Goal: Check status: Check status

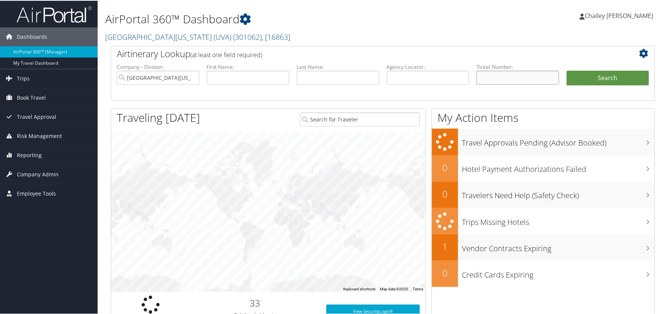
click at [482, 75] on input "text" at bounding box center [518, 77] width 83 height 14
paste input "0167230630615"
type input "0167230630615"
click at [575, 77] on button "Search" at bounding box center [608, 77] width 83 height 15
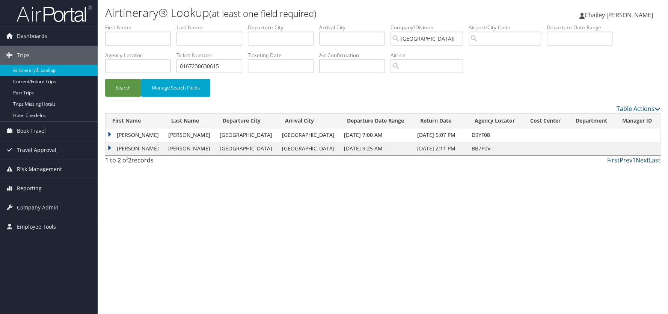
click at [109, 134] on td "[PERSON_NAME]" at bounding box center [135, 135] width 59 height 14
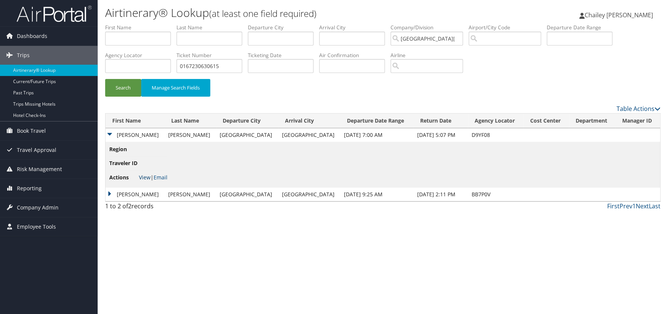
click at [146, 177] on link "View" at bounding box center [145, 177] width 12 height 7
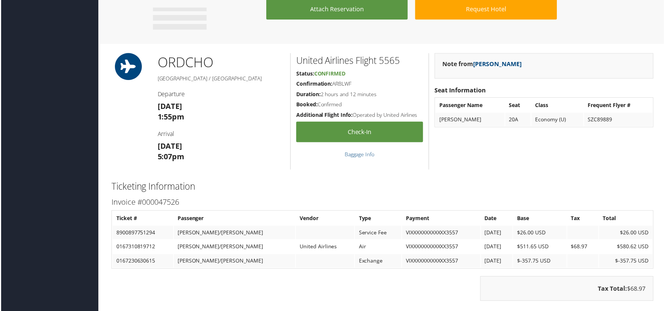
scroll to position [526, 0]
